Goal: Check status: Check status

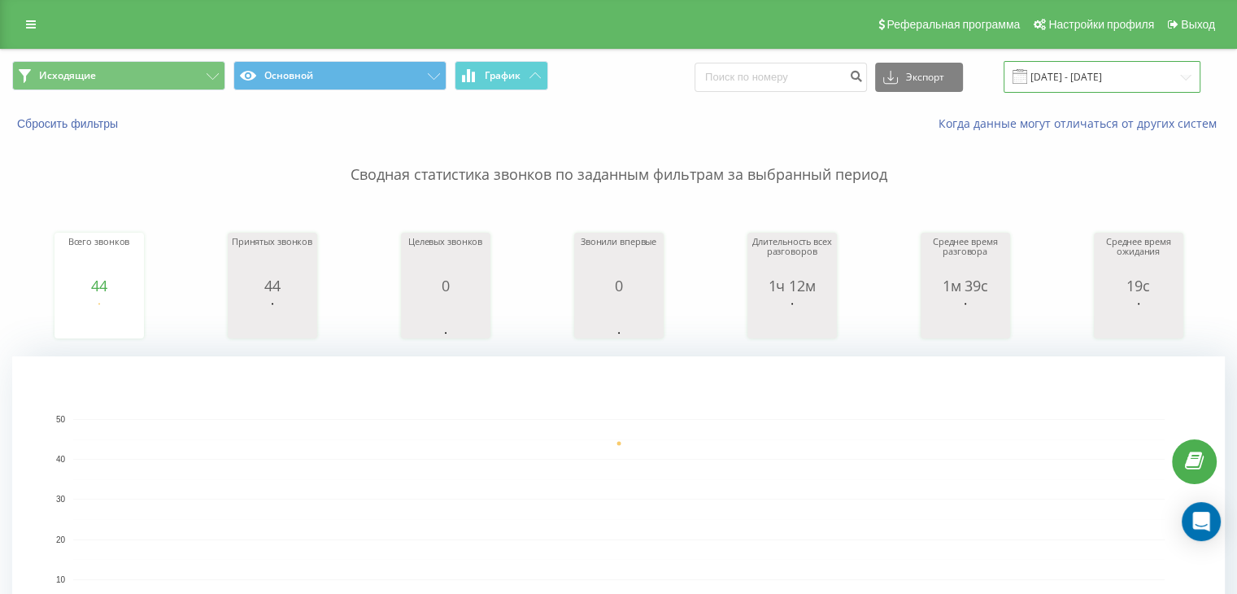
click at [1063, 67] on input "[DATE] - [DATE]" at bounding box center [1102, 77] width 197 height 32
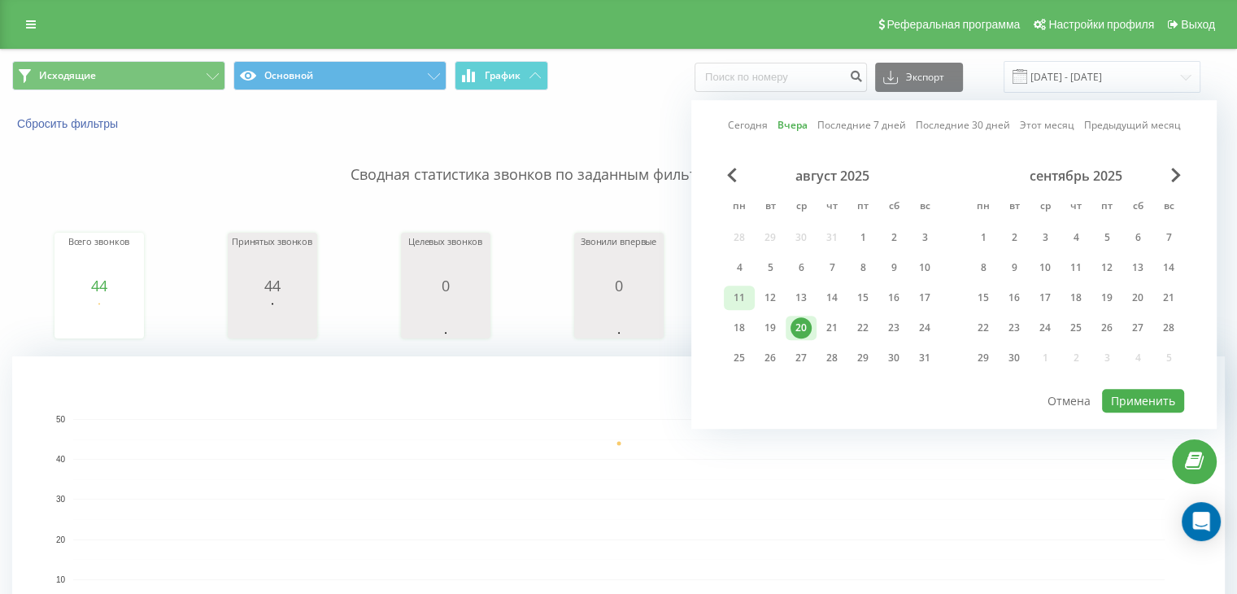
click at [738, 298] on div "11" at bounding box center [739, 297] width 21 height 21
click at [772, 326] on div "19" at bounding box center [770, 327] width 21 height 21
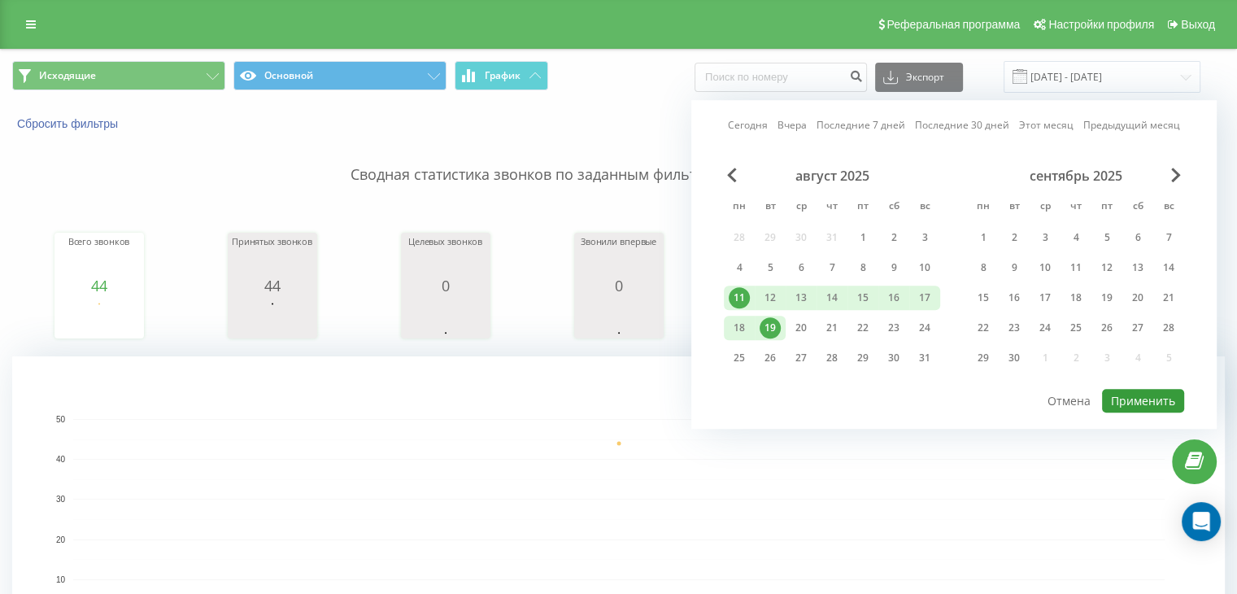
click at [1132, 394] on button "Применить" at bounding box center [1143, 401] width 82 height 24
type input "[DATE] - [DATE]"
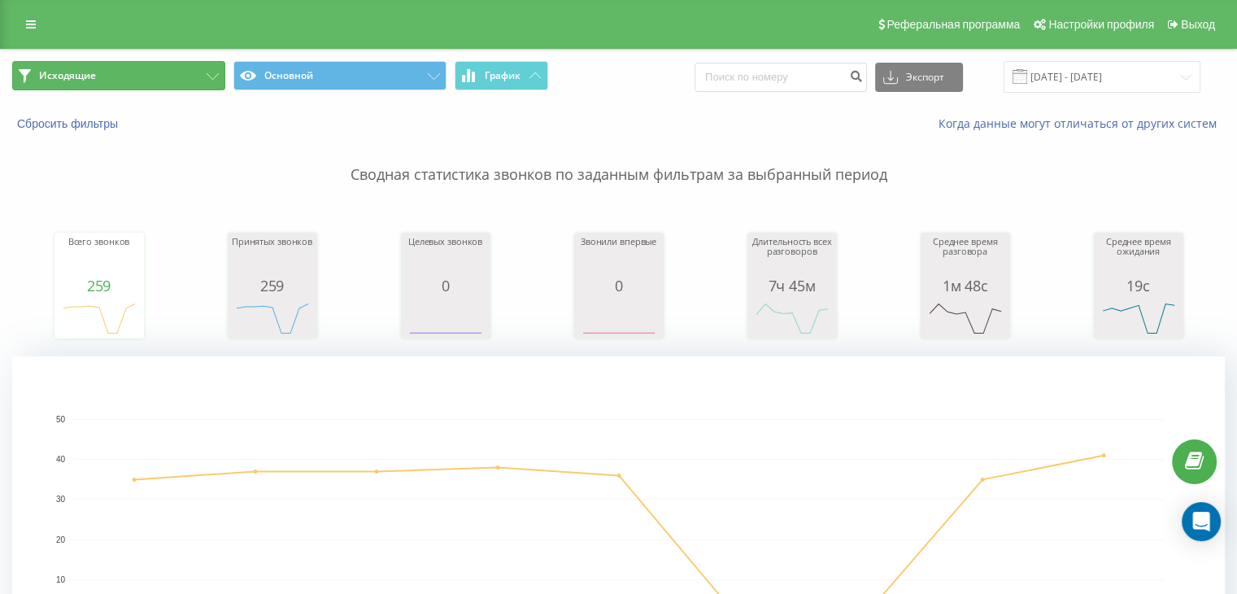
click at [161, 70] on button "Исходящие" at bounding box center [118, 75] width 213 height 29
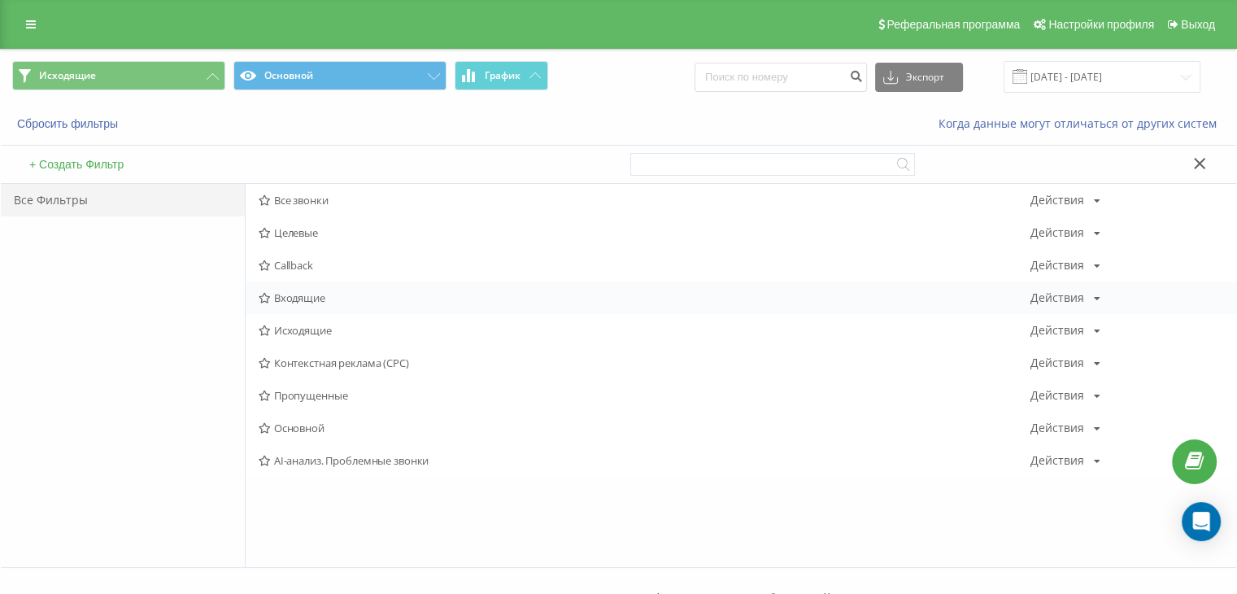
click at [319, 294] on span "Входящие" at bounding box center [645, 297] width 772 height 11
